Goal: Task Accomplishment & Management: Complete application form

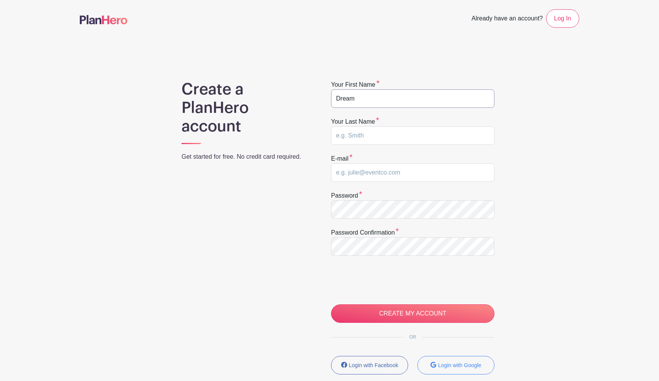
type input "Dream"
type input "Team"
paste input "DREAM1TEAM123@outlook.com"
type input "DREAM1TEAM123@outlook.com"
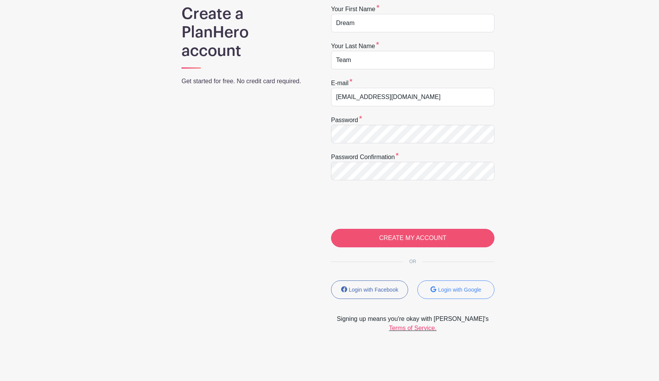
scroll to position [76, 0]
click at [387, 240] on input "CREATE MY ACCOUNT" at bounding box center [412, 238] width 163 height 18
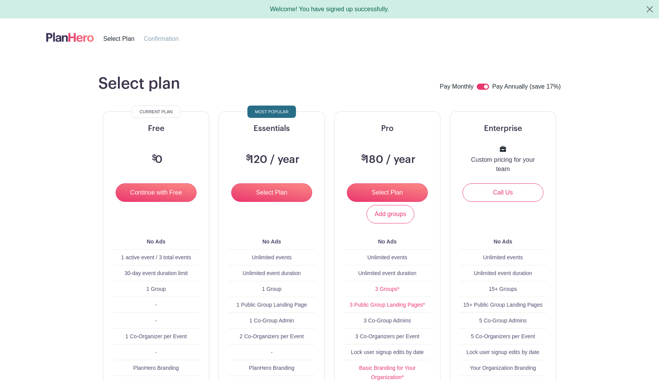
click at [481, 87] on input "checkbox" at bounding box center [483, 87] width 12 height 6
checkbox input "false"
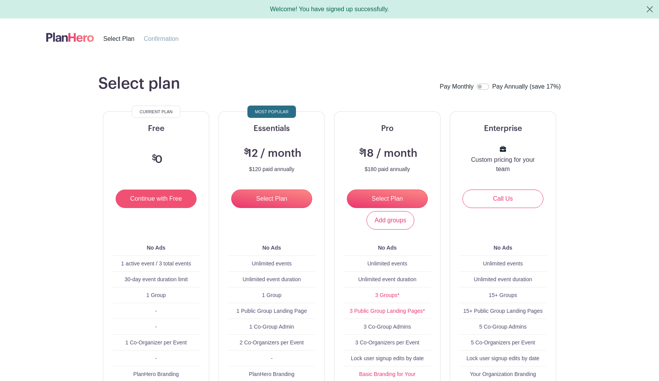
click at [166, 204] on input "Continue with Free" at bounding box center [156, 199] width 81 height 18
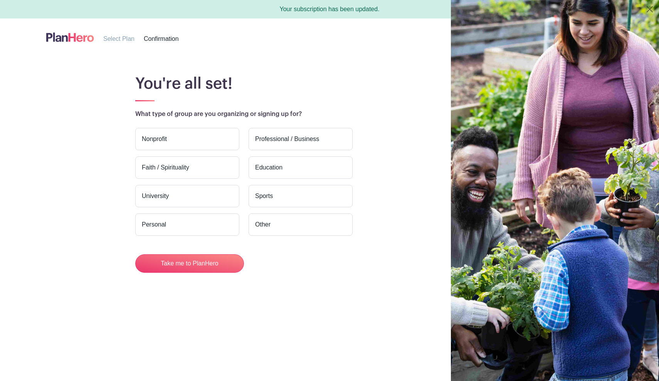
click at [209, 138] on label "Nonprofit" at bounding box center [187, 139] width 104 height 22
click at [0, 0] on input "Nonprofit" at bounding box center [0, 0] width 0 height 0
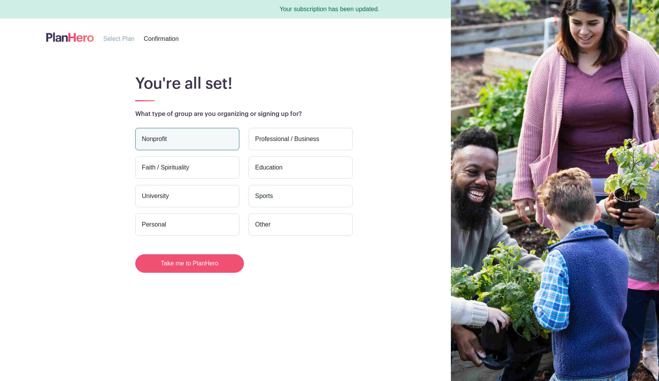
click at [227, 265] on button "Take me to PlanHero" at bounding box center [189, 263] width 109 height 18
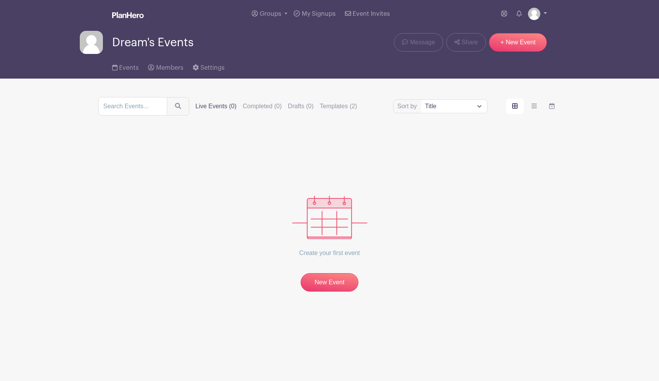
click at [539, 16] on img at bounding box center [534, 14] width 12 height 12
click at [210, 73] on link "Settings" at bounding box center [209, 66] width 32 height 25
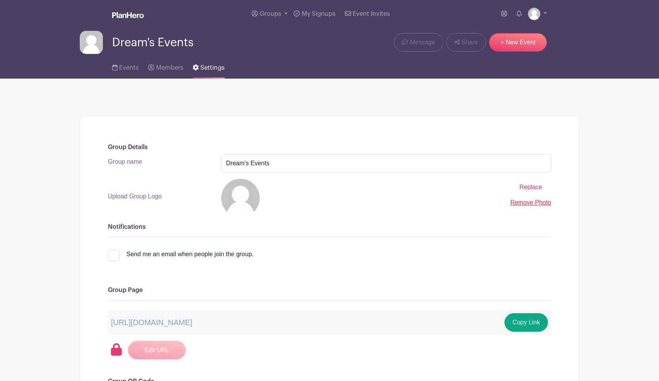
click at [210, 70] on span "Settings" at bounding box center [212, 68] width 24 height 6
click at [277, 166] on input "Dream's Events" at bounding box center [386, 163] width 330 height 18
type input "D"
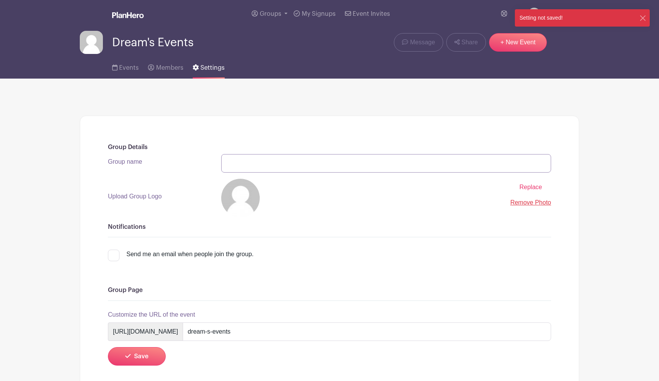
type input "T"
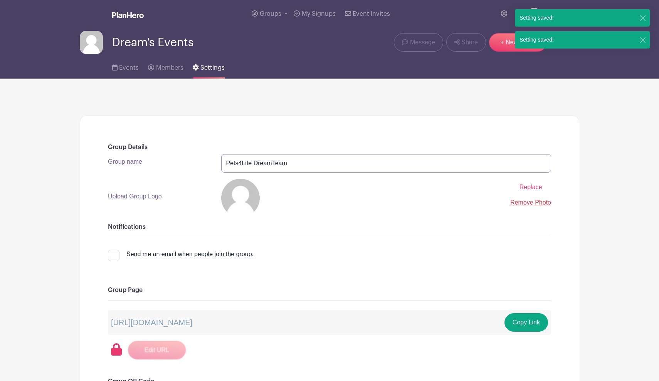
type input "Pets4Life DreamTeam"
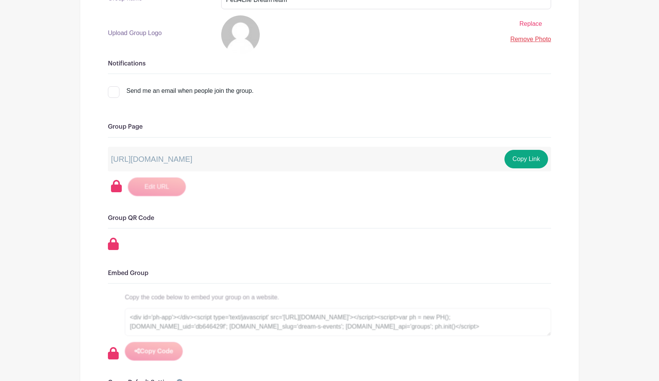
scroll to position [171, 0]
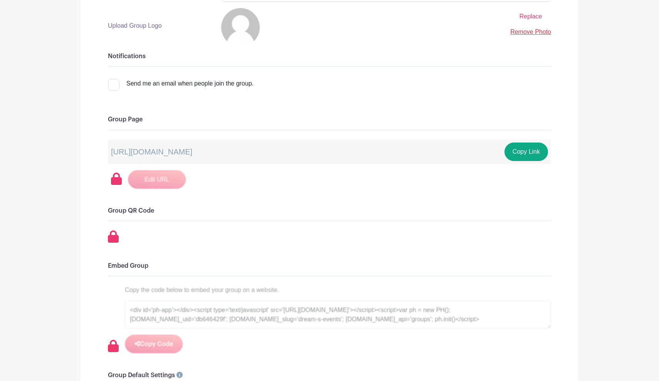
click at [112, 83] on input "Send me an email when people join the group." at bounding box center [110, 81] width 5 height 5
checkbox input "true"
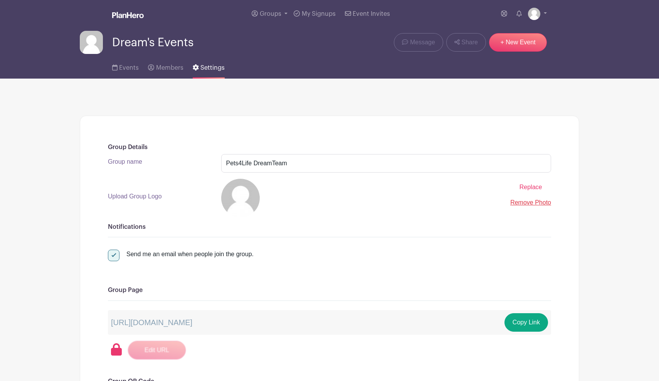
scroll to position [0, 0]
click at [138, 199] on label "Upload Group Logo" at bounding box center [135, 196] width 54 height 9
click at [0, 0] on input "Replace" at bounding box center [0, 0] width 0 height 0
click at [212, 72] on link "Settings" at bounding box center [209, 66] width 32 height 25
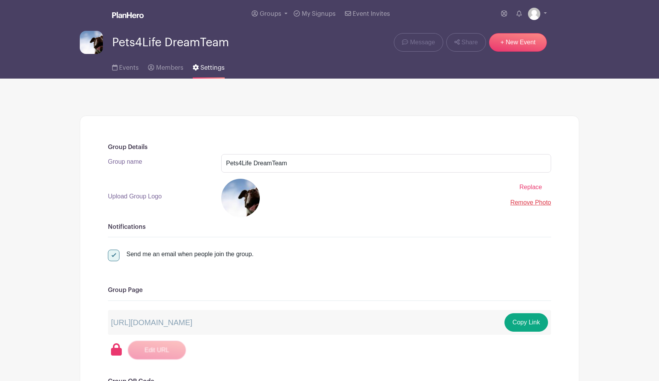
click at [306, 59] on div "Events Members Settings" at bounding box center [329, 66] width 509 height 25
click at [170, 66] on span "Members" at bounding box center [169, 68] width 27 height 6
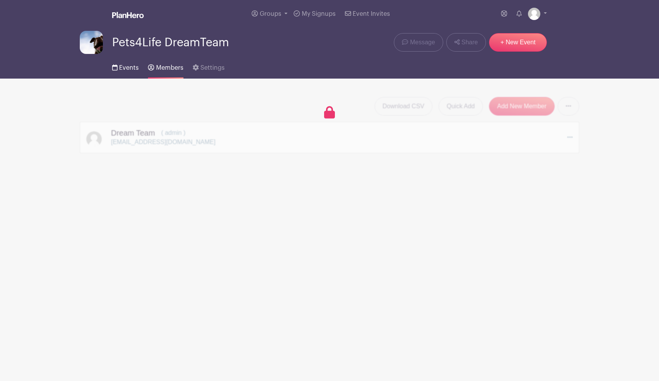
click at [129, 71] on span "Events" at bounding box center [129, 68] width 20 height 6
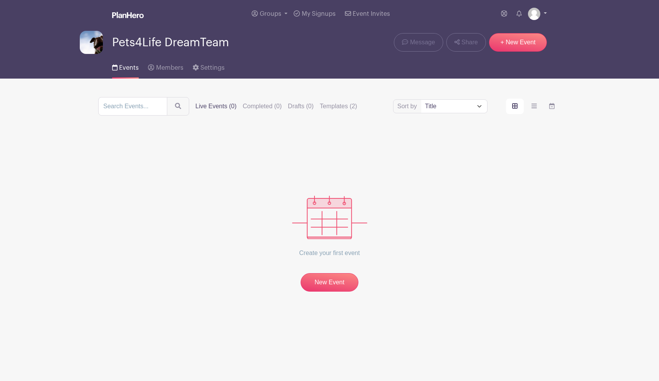
click at [540, 17] on link at bounding box center [537, 14] width 19 height 12
click at [561, 59] on div "Events Members Settings" at bounding box center [329, 66] width 509 height 25
click at [551, 106] on icon "order and view" at bounding box center [551, 106] width 5 height 6
click at [0, 0] on input "order and view" at bounding box center [0, 0] width 0 height 0
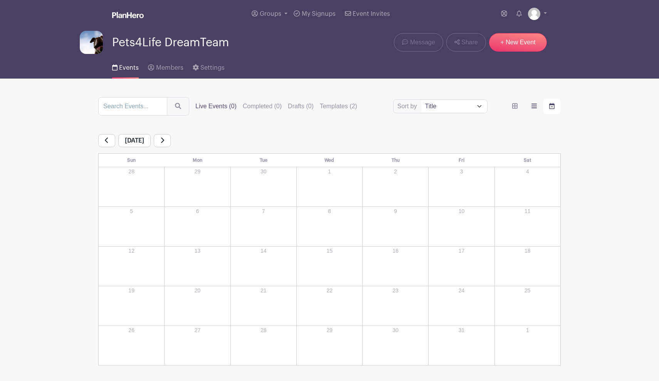
click at [538, 105] on label "order and view" at bounding box center [534, 106] width 18 height 15
click at [0, 0] on input "order and view" at bounding box center [0, 0] width 0 height 0
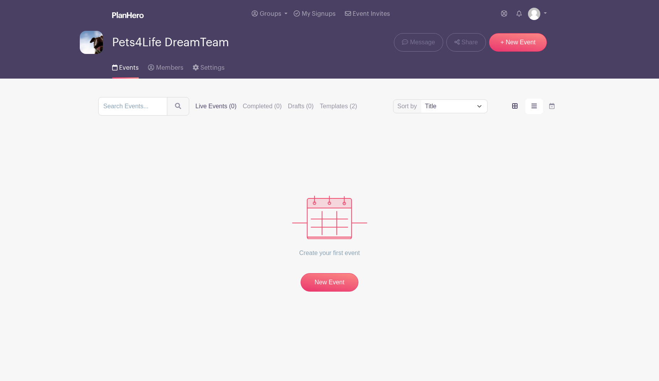
click at [516, 108] on icon "order and view" at bounding box center [514, 105] width 5 height 5
click at [0, 0] on input "order and view" at bounding box center [0, 0] width 0 height 0
click at [314, 12] on span "My Signups" at bounding box center [319, 14] width 34 height 6
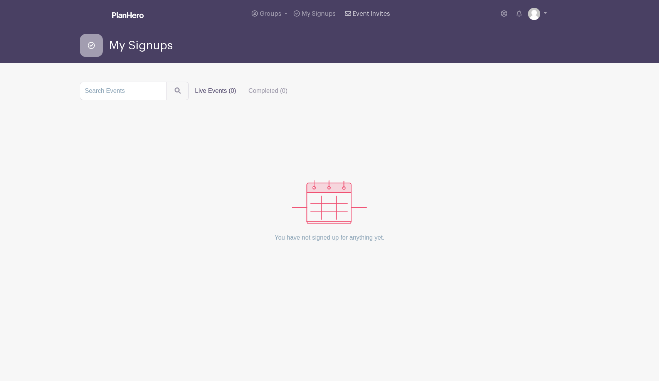
click at [368, 14] on span "Event Invites" at bounding box center [371, 14] width 37 height 6
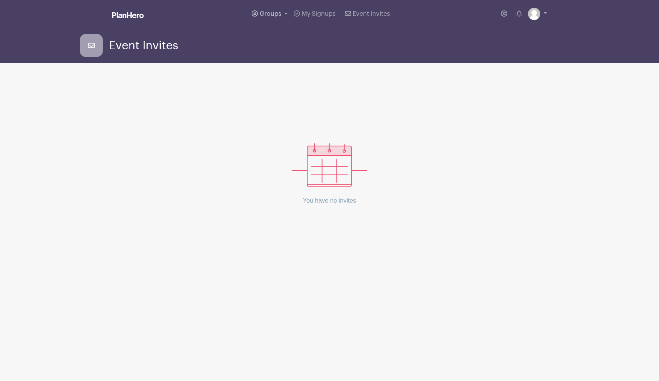
click at [270, 14] on span "Groups" at bounding box center [271, 14] width 22 height 6
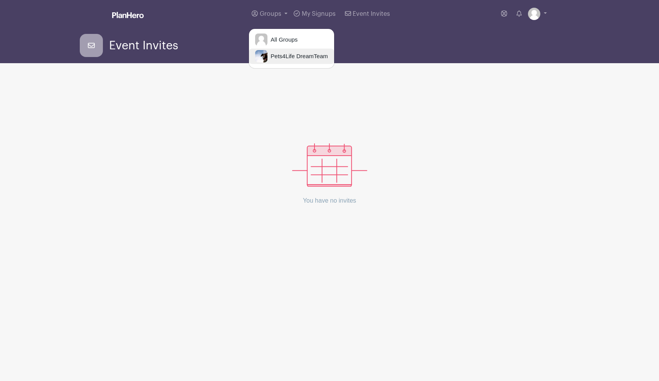
click at [290, 57] on span "Pets4Life DreamTeam" at bounding box center [297, 56] width 60 height 9
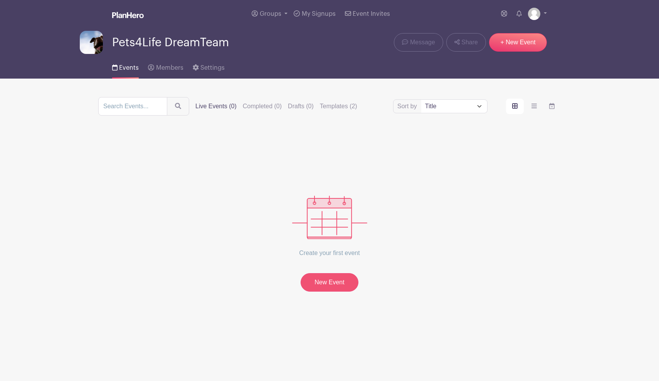
click at [340, 283] on link "New Event" at bounding box center [330, 282] width 58 height 18
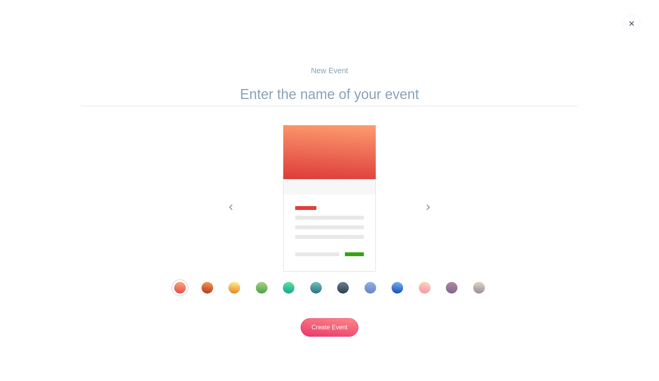
click at [373, 289] on div "Template 8" at bounding box center [371, 288] width 12 height 12
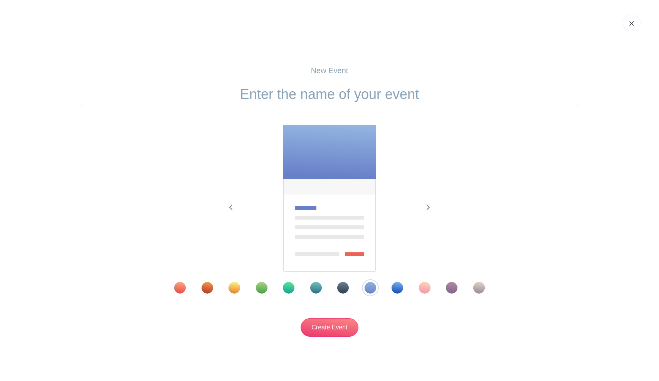
click at [314, 288] on div "Template 6" at bounding box center [316, 288] width 12 height 12
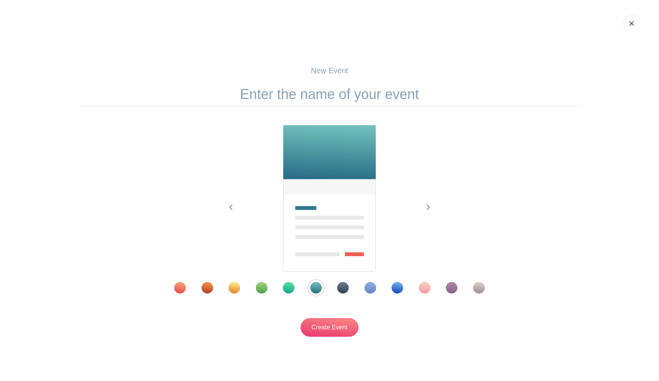
click at [333, 85] on input "text" at bounding box center [329, 94] width 499 height 24
click at [333, 67] on p "New Event" at bounding box center [329, 71] width 499 height 12
click at [334, 101] on input "text" at bounding box center [329, 94] width 499 height 24
paste input "Pet Resource Days Volunteer Sign-ups"
type input "Pet Resource Days Volunteer Sign-ups"
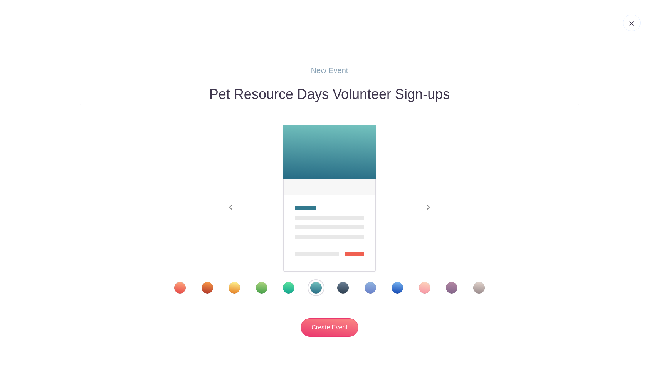
click at [288, 292] on div "Template 5" at bounding box center [289, 288] width 12 height 12
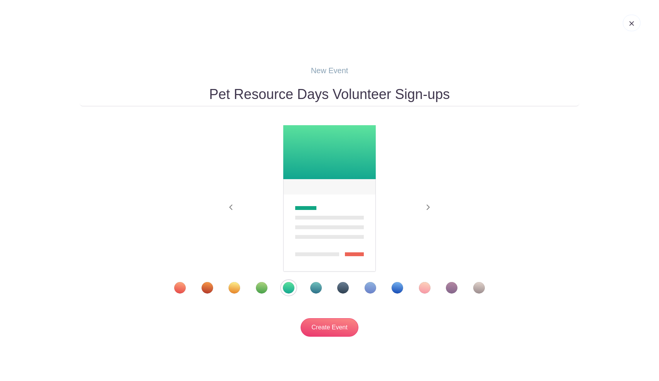
click at [264, 291] on div "Template 4" at bounding box center [262, 288] width 12 height 12
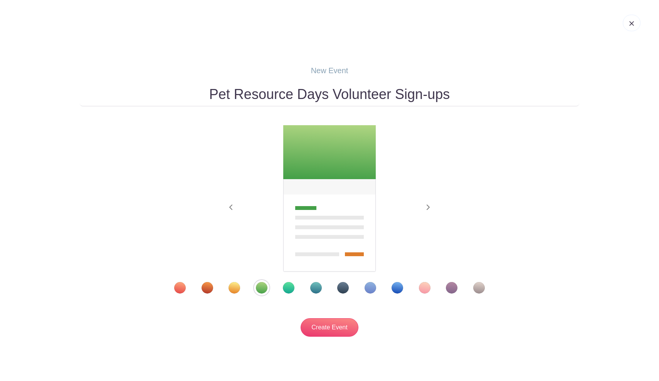
click at [283, 291] on div at bounding box center [330, 288] width 350 height 12
click at [315, 286] on div "Template 6" at bounding box center [316, 288] width 12 height 12
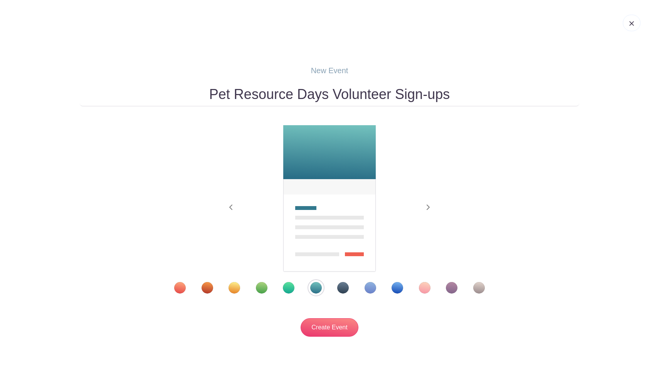
click at [341, 293] on div "Template 7" at bounding box center [343, 288] width 12 height 12
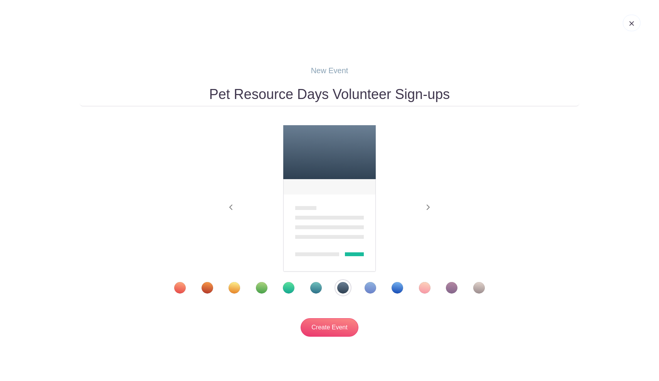
click at [324, 291] on div at bounding box center [330, 288] width 350 height 12
click at [237, 292] on div "Template 3" at bounding box center [235, 288] width 12 height 12
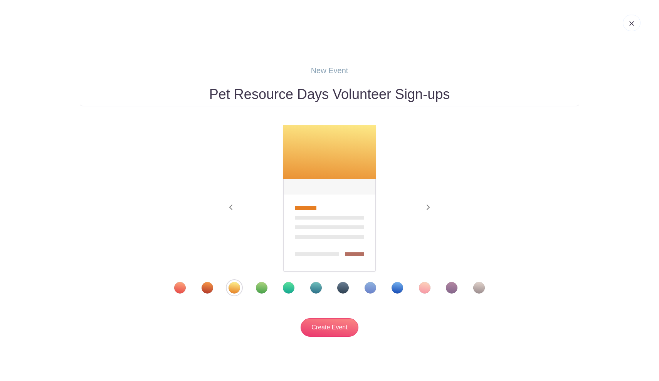
click at [197, 283] on div at bounding box center [330, 288] width 350 height 12
click at [201, 284] on div at bounding box center [330, 288] width 350 height 12
click at [204, 285] on div "Template 2" at bounding box center [208, 288] width 12 height 12
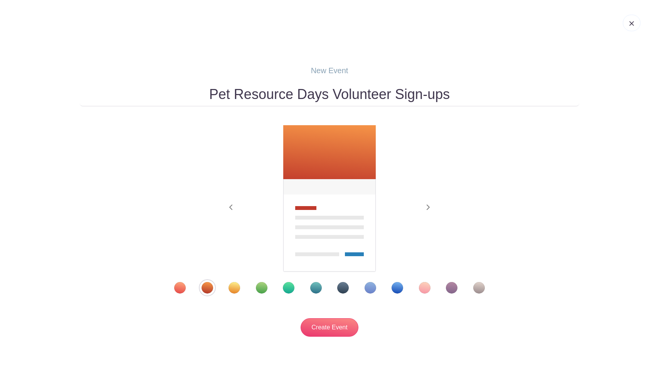
click at [232, 286] on div "Template 3" at bounding box center [235, 288] width 12 height 12
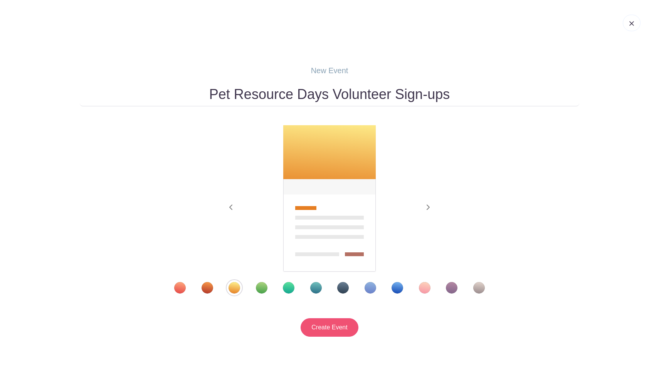
click at [315, 327] on input "Create Event" at bounding box center [330, 327] width 58 height 18
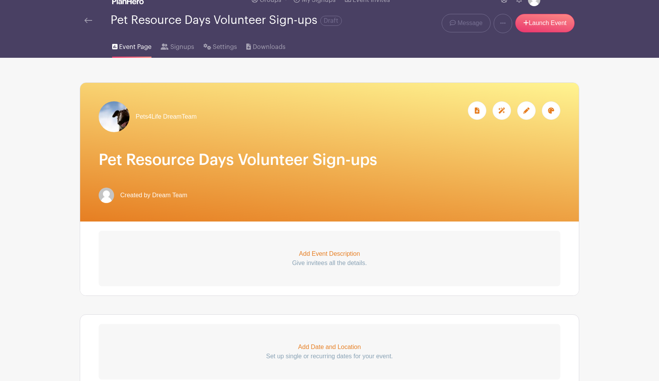
scroll to position [47, 0]
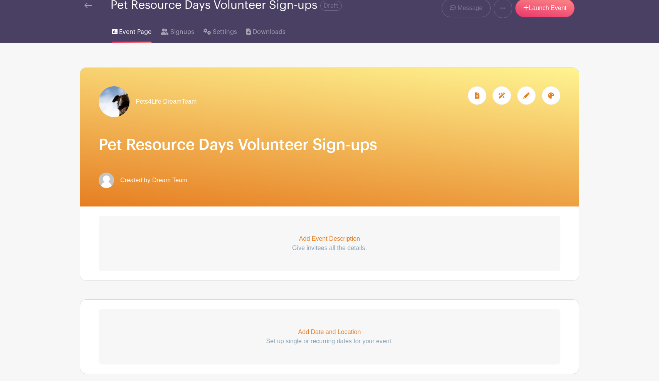
click at [341, 241] on p "Add Event Description" at bounding box center [330, 238] width 462 height 9
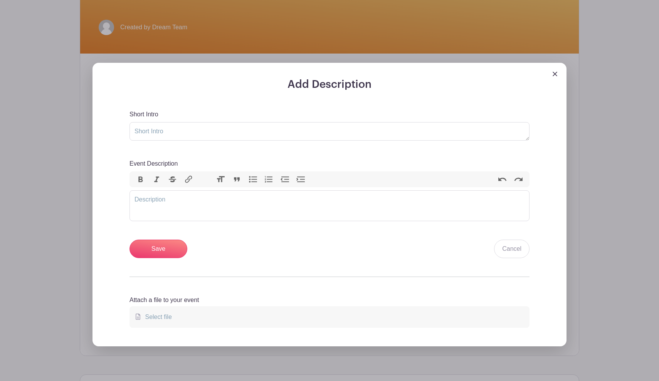
scroll to position [205, 0]
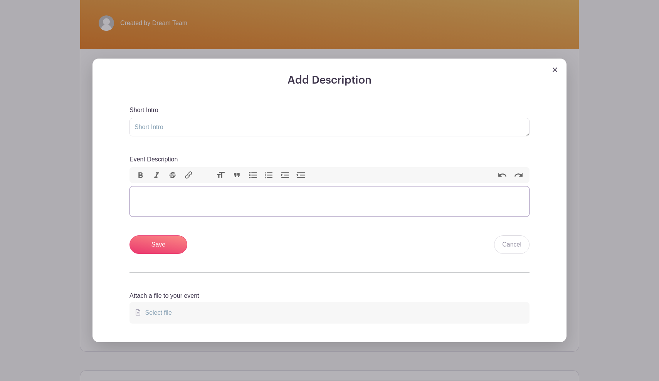
click at [252, 204] on trix-editor "Event Description" at bounding box center [329, 201] width 400 height 31
paste trix-editor "<div><br>Join us in making a difference—sign up today and help ensure every pet…"
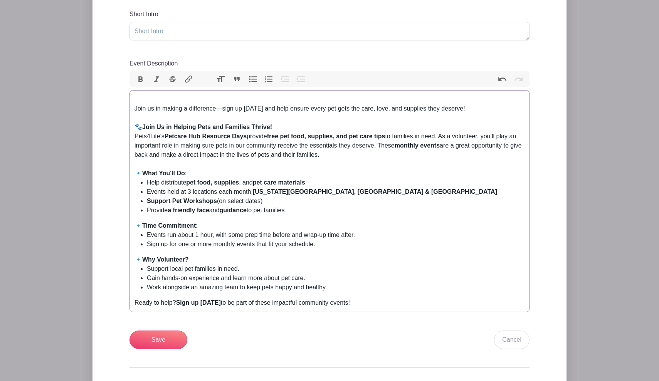
scroll to position [292, 0]
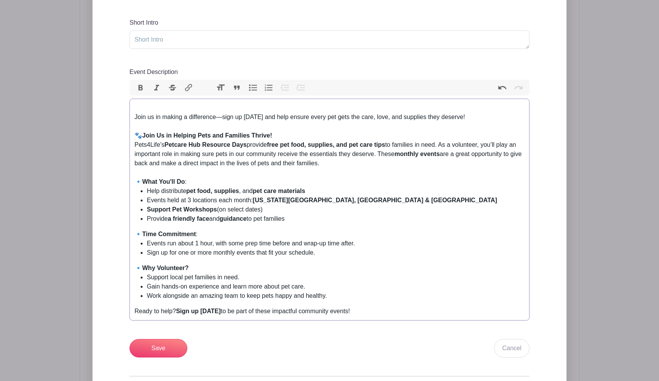
drag, startPoint x: 134, startPoint y: 117, endPoint x: 334, endPoint y: 166, distance: 205.6
click at [334, 166] on trix-editor "Join us in making a difference—sign up today and help ensure every pet gets the…" at bounding box center [329, 210] width 400 height 222
copy trix-editor "Join us in making a difference—sign up today and help ensure every pet gets the…"
type trix-editor "<div><br><br><br></div><div>🔹 <strong>What You'll Do</strong>:</div><ul><li>Hel…"
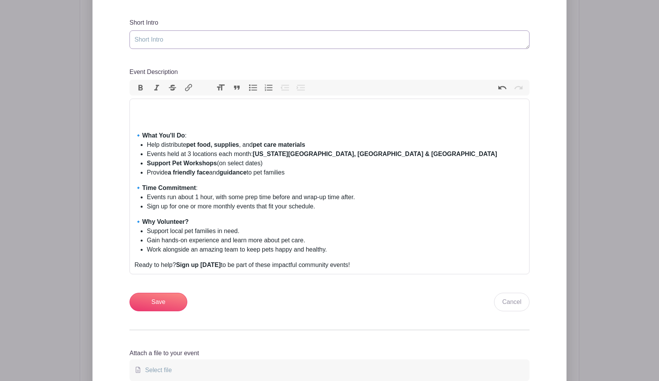
click at [266, 40] on textarea "Short Intro" at bounding box center [329, 39] width 400 height 18
paste textarea "Join us in making a difference—sign up today and help ensure every pet gets the…"
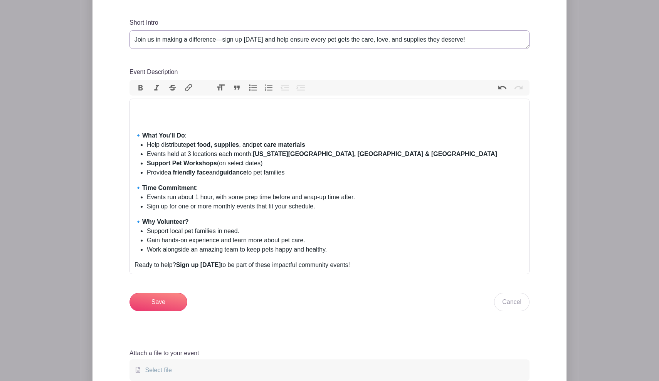
scroll to position [45, 0]
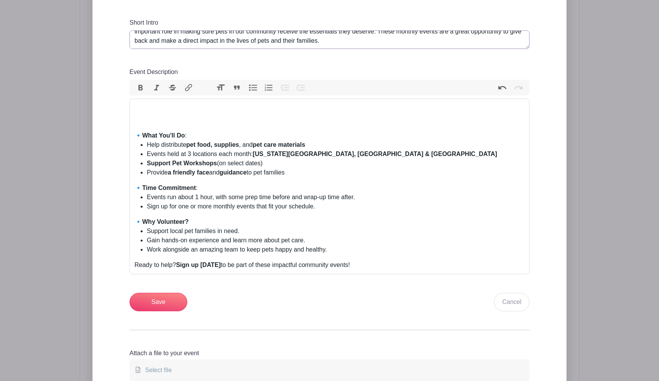
type textarea "Join us in making a difference—sign up today and help ensure every pet gets the…"
click at [144, 129] on div "Event Description" at bounding box center [329, 117] width 390 height 28
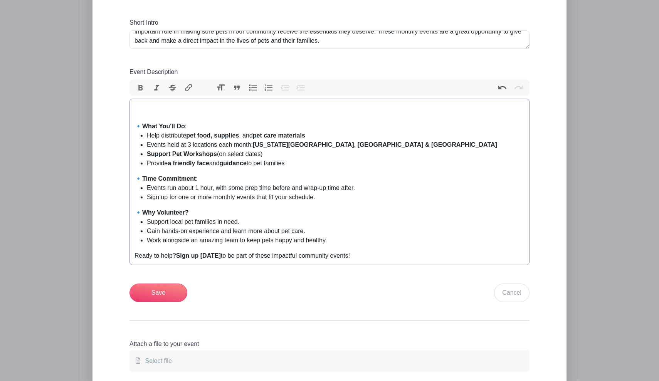
type trix-editor "<div><br></div><div>🔹 <strong>What You'll Do</strong>:</div><ul><li>Help distri…"
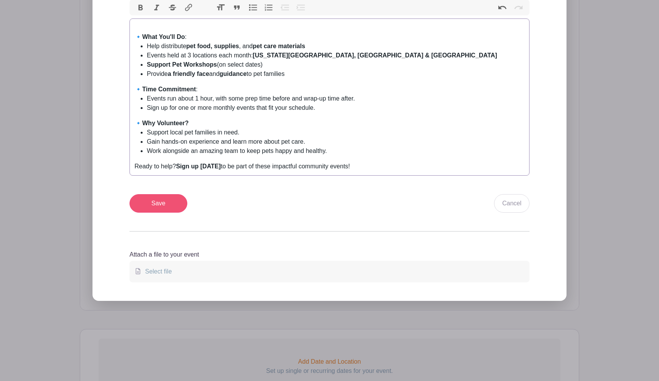
scroll to position [376, 0]
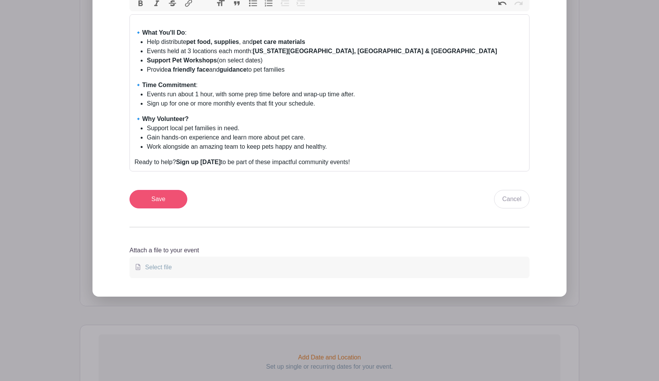
click at [166, 202] on input "Save" at bounding box center [158, 199] width 58 height 18
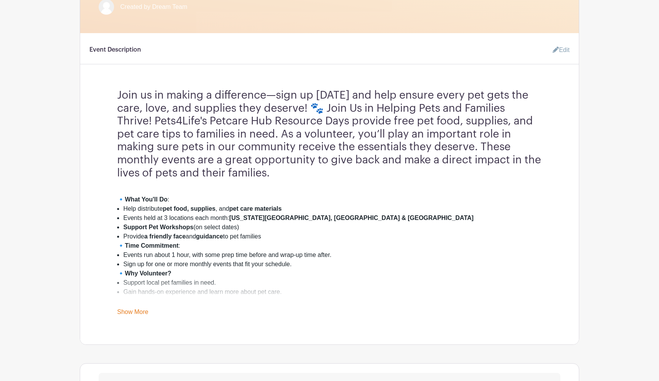
scroll to position [299, 0]
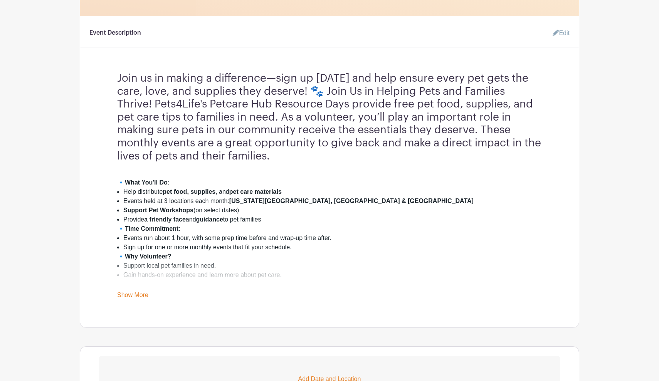
click at [563, 35] on link "Edit" at bounding box center [557, 32] width 23 height 15
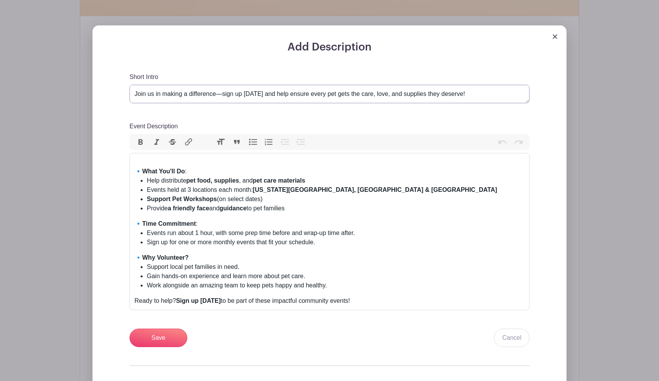
click at [468, 96] on textarea "Join us in making a difference—sign up today and help ensure every pet gets the…" at bounding box center [329, 94] width 400 height 18
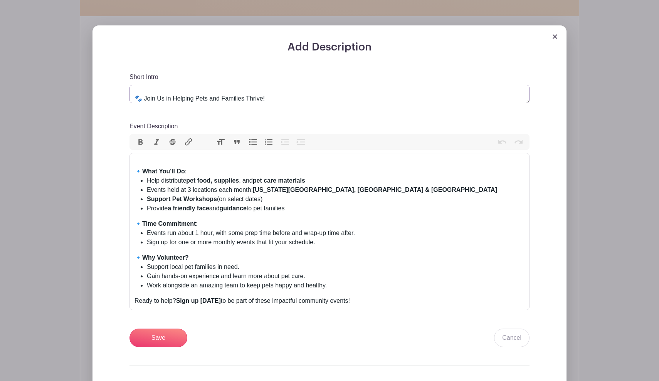
scroll to position [46, 0]
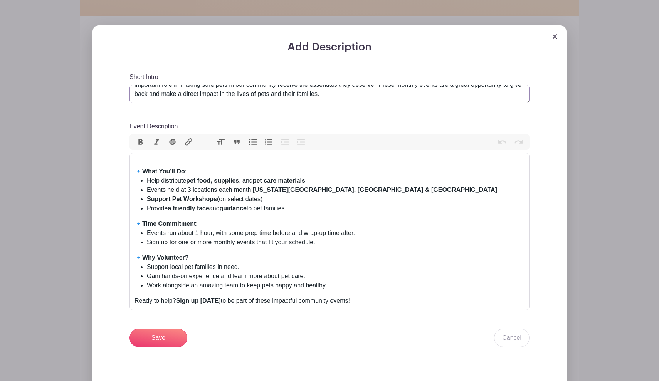
drag, startPoint x: 468, startPoint y: 96, endPoint x: 467, endPoint y: 131, distance: 35.1
click at [467, 132] on div "Short Intro Join us in making a difference—sign up today and help ensure every …" at bounding box center [329, 209] width 400 height 275
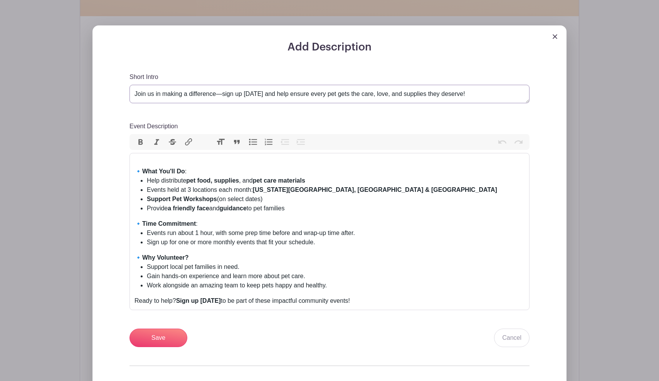
scroll to position [0, 0]
type textarea "Join us in making a difference—sign up [DATE] and help ensure every pet gets th…"
click at [173, 162] on div "Event Description" at bounding box center [329, 162] width 390 height 9
paste trix-editor "br>🐾 Join Us in Helping Pets and Families Thrive!<br>Pets4Life's Petcare Hub Re…"
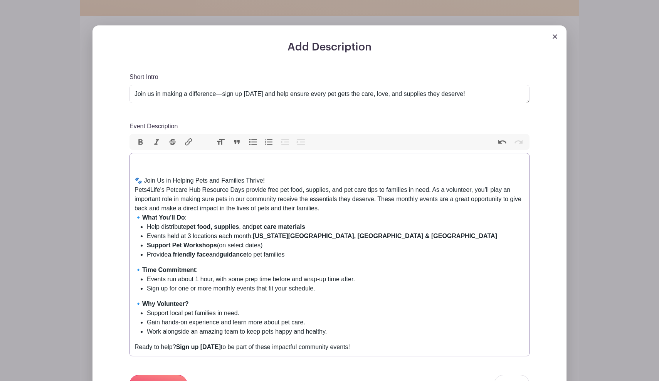
type trix-editor "<div><br><br>🐾 Join Us in Helping Pets and Families Thrive!<br>Pets4Life's Petc…"
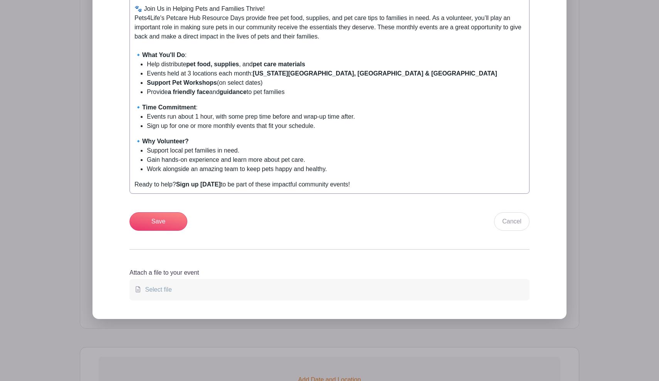
scroll to position [573, 0]
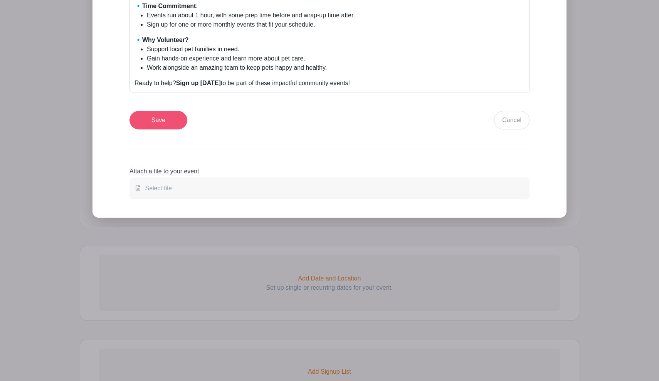
click at [177, 119] on input "Save" at bounding box center [158, 120] width 58 height 18
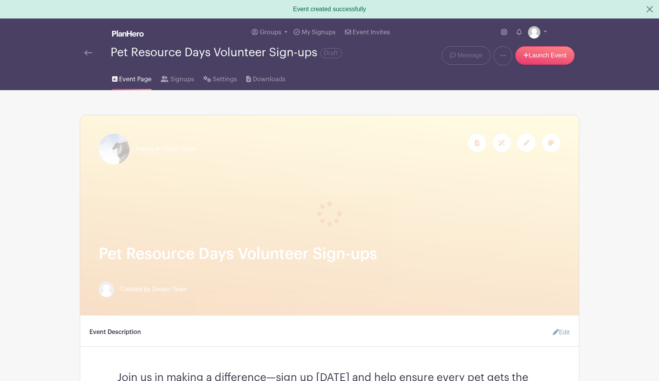
scroll to position [0, 0]
click at [91, 55] on img at bounding box center [88, 52] width 8 height 5
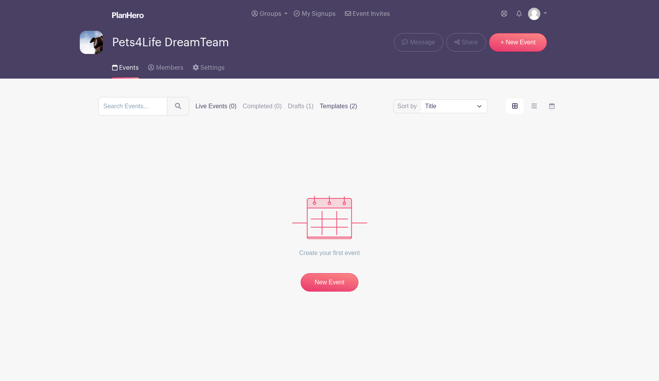
click at [343, 103] on label "Templates (2)" at bounding box center [338, 106] width 37 height 9
click at [0, 0] on input "Templates (2)" at bounding box center [0, 0] width 0 height 0
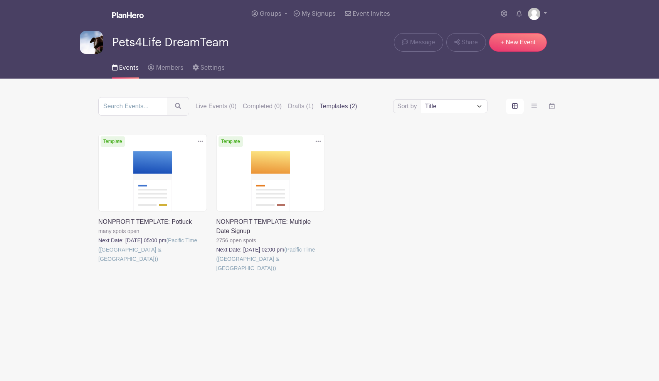
click at [200, 143] on icon at bounding box center [200, 141] width 5 height 6
click at [98, 264] on link at bounding box center [98, 264] width 0 height 0
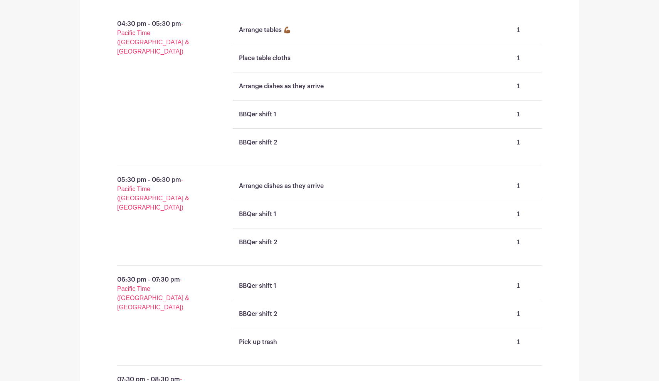
scroll to position [631, 0]
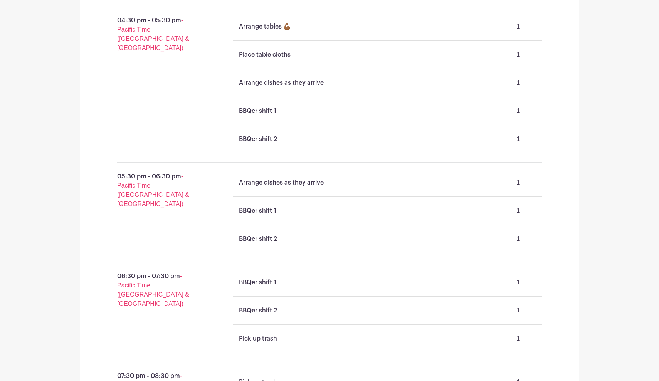
click at [274, 211] on p "BBQer shift 1" at bounding box center [257, 210] width 37 height 9
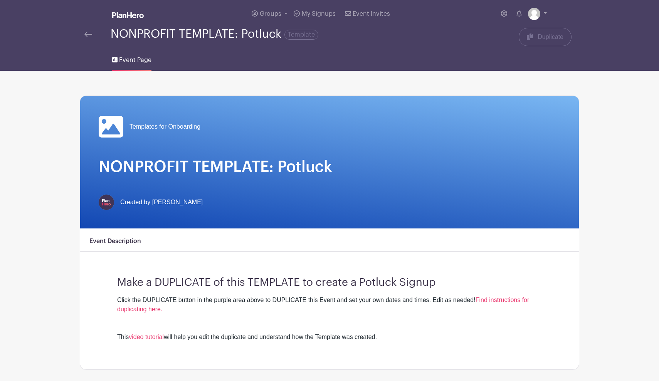
scroll to position [0, 0]
click at [91, 35] on img at bounding box center [88, 34] width 8 height 5
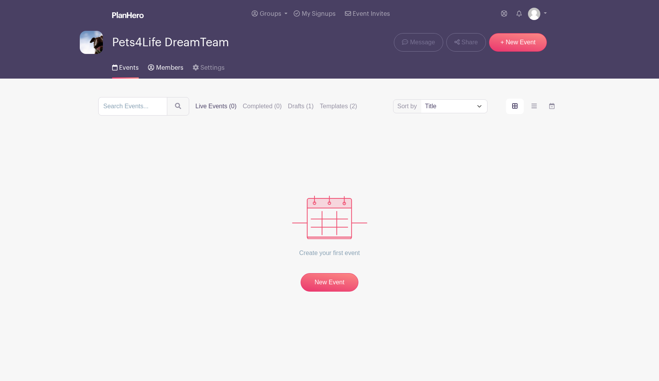
click at [167, 73] on link "Members" at bounding box center [165, 66] width 35 height 25
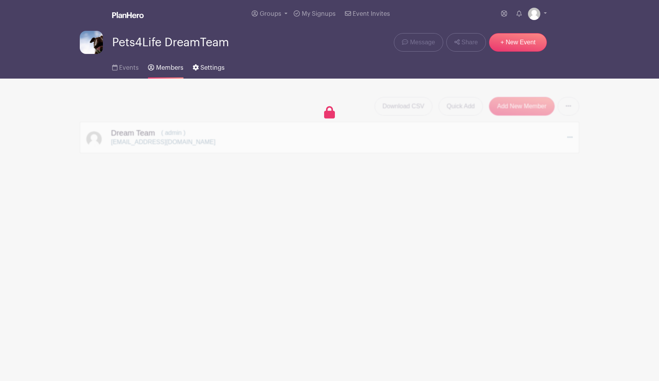
click at [197, 66] on icon at bounding box center [196, 67] width 6 height 6
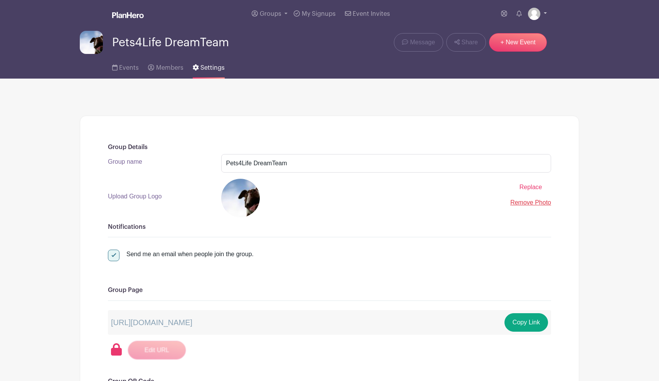
click at [536, 16] on img at bounding box center [534, 14] width 12 height 12
click at [350, 67] on div "Events Members Settings" at bounding box center [329, 66] width 509 height 25
click at [531, 15] on img at bounding box center [534, 14] width 12 height 12
click at [518, 30] on link "My account" at bounding box center [516, 32] width 61 height 12
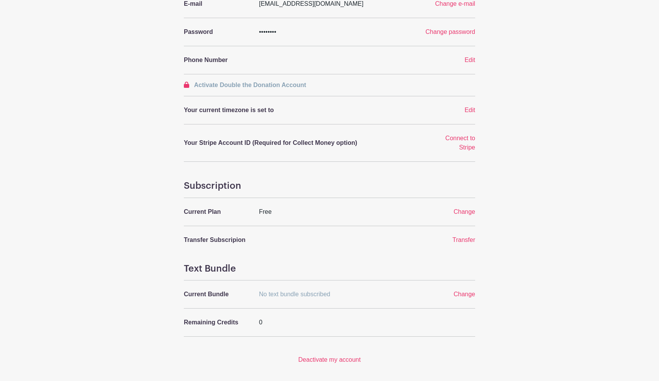
scroll to position [158, 0]
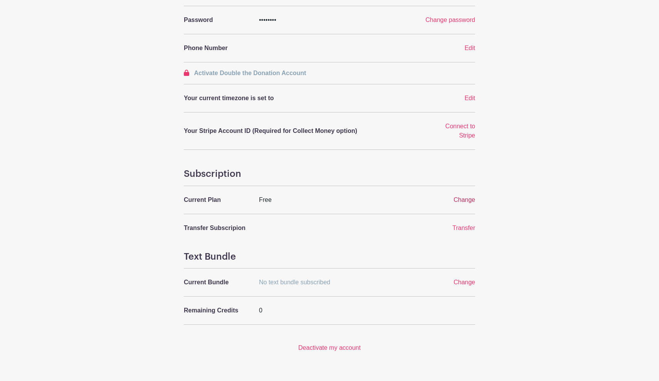
click at [465, 199] on span "Change" at bounding box center [465, 200] width 22 height 7
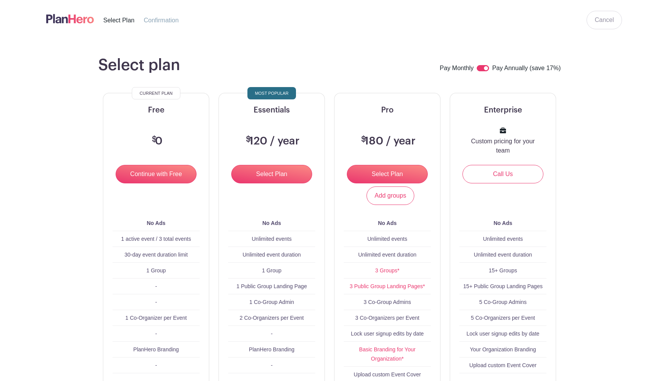
click at [486, 64] on div at bounding box center [484, 68] width 15 height 9
click at [485, 67] on input "checkbox" at bounding box center [483, 68] width 12 height 6
checkbox input "false"
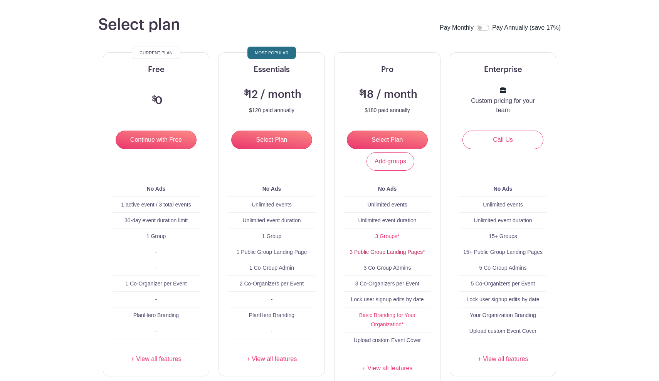
scroll to position [47, 0]
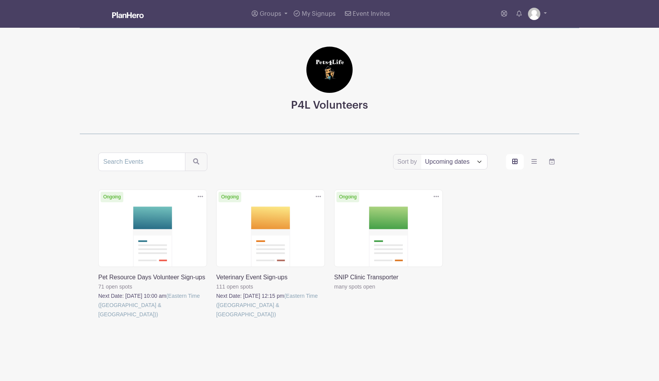
click at [98, 319] on link at bounding box center [98, 319] width 0 height 0
click at [216, 319] on link at bounding box center [216, 319] width 0 height 0
click at [98, 319] on link at bounding box center [98, 319] width 0 height 0
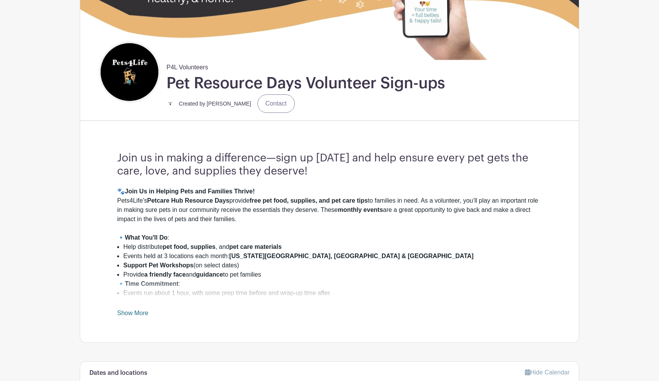
scroll to position [121, 0]
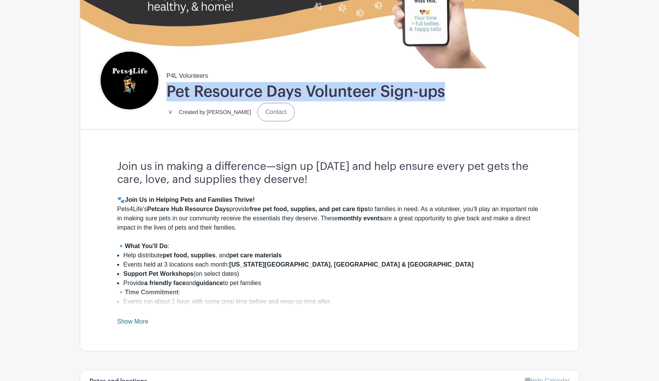
drag, startPoint x: 169, startPoint y: 91, endPoint x: 459, endPoint y: 84, distance: 289.9
click at [459, 84] on div "P4L Volunteers Pet Resource Days Volunteer Sign-ups Created by Karen Mujica Con…" at bounding box center [339, 86] width 480 height 73
copy h1 "Pet Resource Days Volunteer Sign-ups"
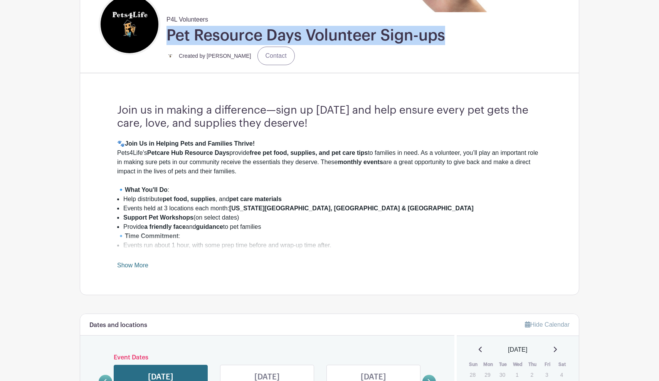
scroll to position [178, 0]
click at [141, 265] on link "Show More" at bounding box center [132, 267] width 31 height 10
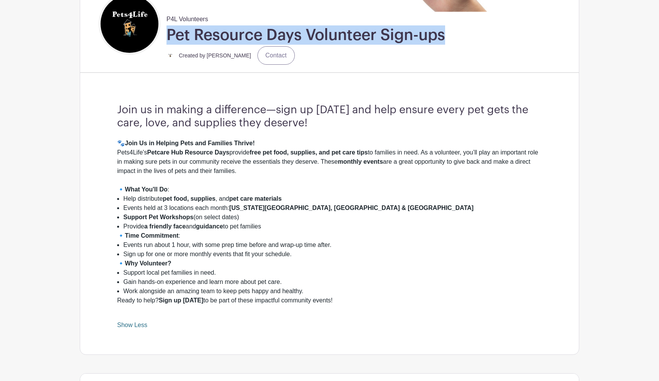
scroll to position [183, 0]
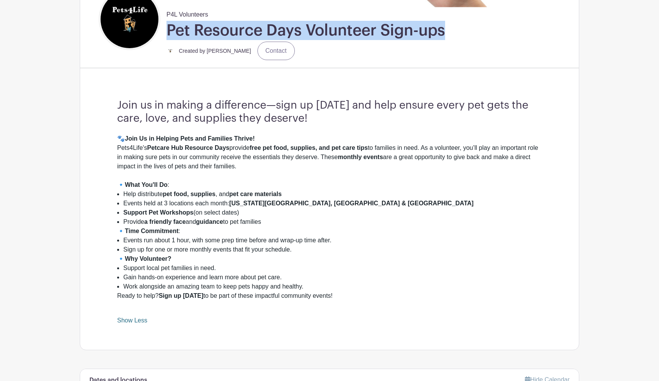
drag, startPoint x: 118, startPoint y: 107, endPoint x: 337, endPoint y: 297, distance: 290.1
click at [337, 297] on div "Join us in making a difference—sign up today and help ensure every pet gets the…" at bounding box center [330, 212] width 462 height 276
copy div "Join us in making a difference—sign up today and help ensure every pet gets the…"
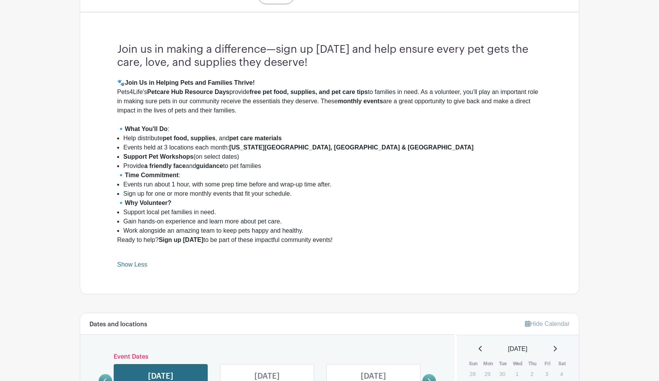
scroll to position [274, 0]
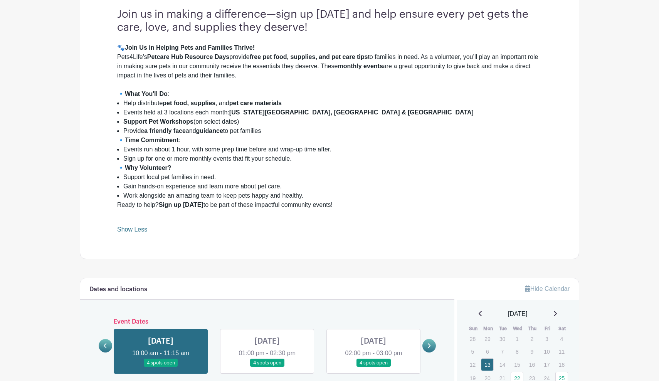
click at [142, 231] on link "Show Less" at bounding box center [132, 231] width 30 height 10
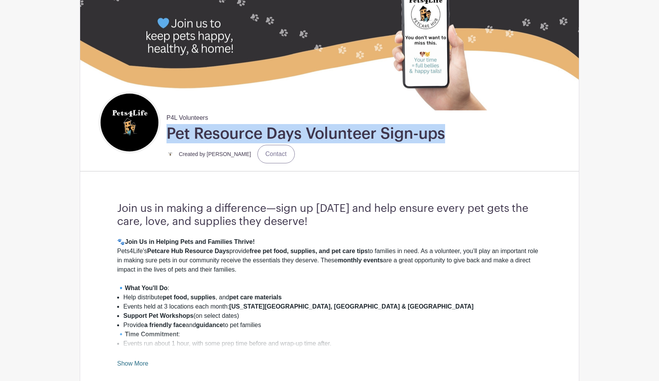
scroll to position [134, 0]
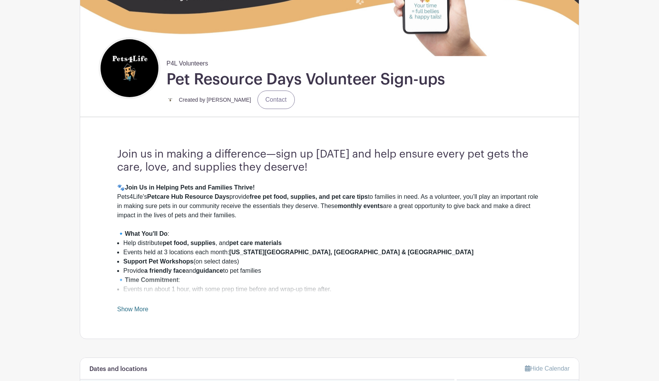
click at [429, 164] on h3 "Join us in making a difference—sign up [DATE] and help ensure every pet gets th…" at bounding box center [329, 161] width 425 height 26
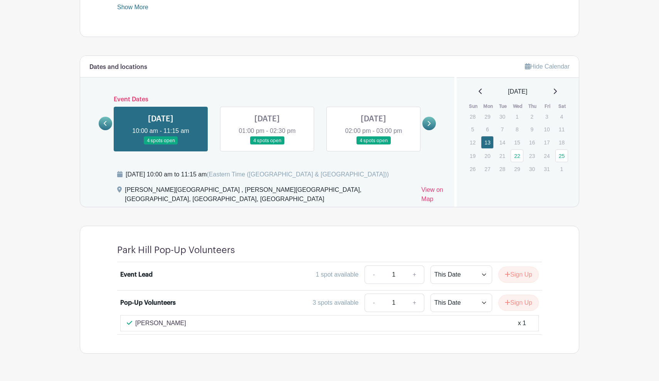
scroll to position [444, 0]
